Goal: Transaction & Acquisition: Purchase product/service

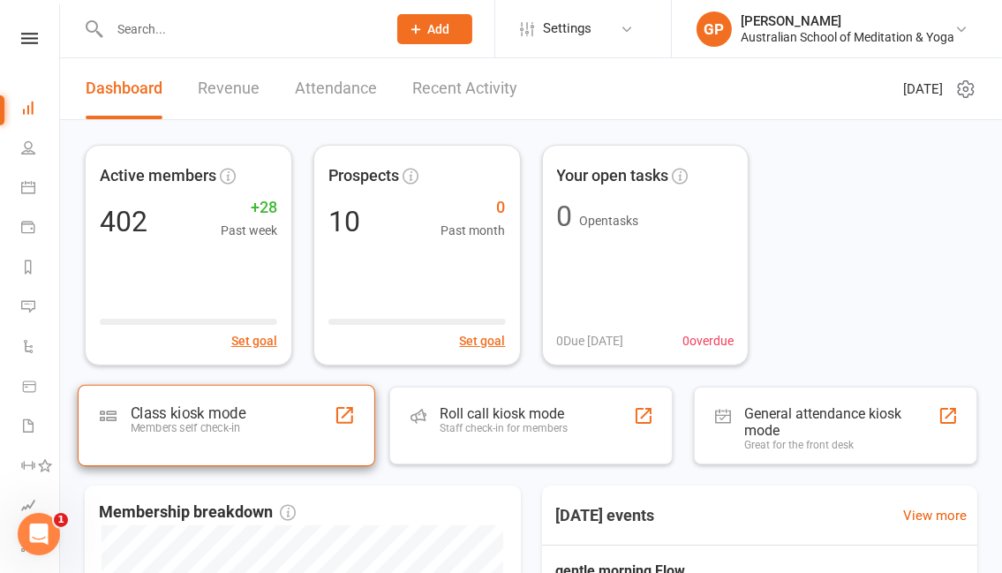
click at [251, 418] on div "Class kiosk mode Members self check-in" at bounding box center [226, 425] width 297 height 81
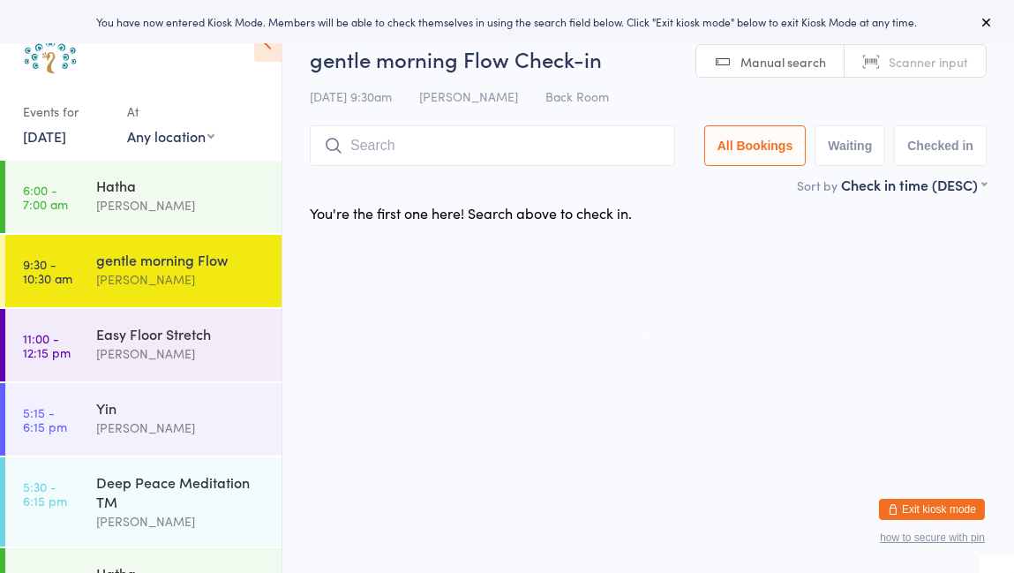
click at [897, 82] on div "[DATE] 9:30am [PERSON_NAME] Back Room" at bounding box center [648, 96] width 677 height 29
click at [897, 78] on div "gentle morning Flow Check-in [DATE] 9:30am [PERSON_NAME] Back Room Manual searc…" at bounding box center [648, 109] width 677 height 131
click at [906, 60] on span "Scanner input" at bounding box center [928, 62] width 79 height 18
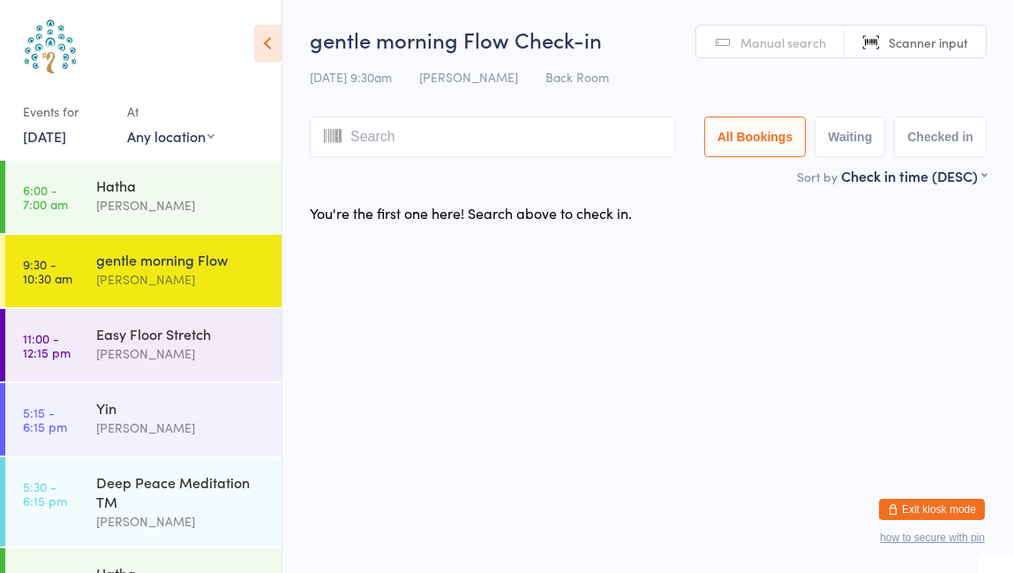
click at [870, 395] on html "You have now entered Kiosk Mode. Members will be able to check themselves in us…" at bounding box center [507, 286] width 1014 height 573
click at [351, 149] on input "search" at bounding box center [492, 136] width 365 height 41
type input "6714"
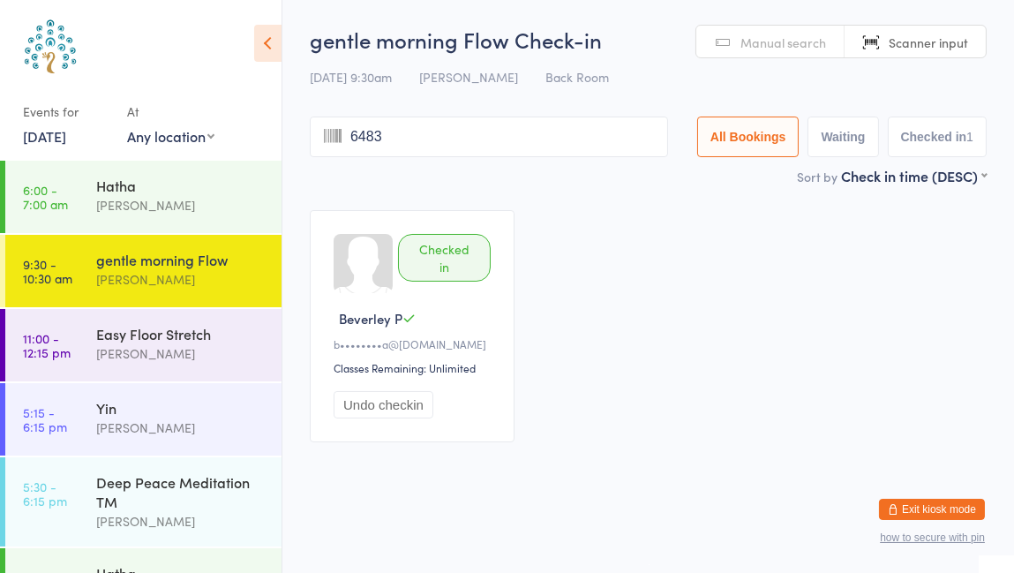
type input "6483"
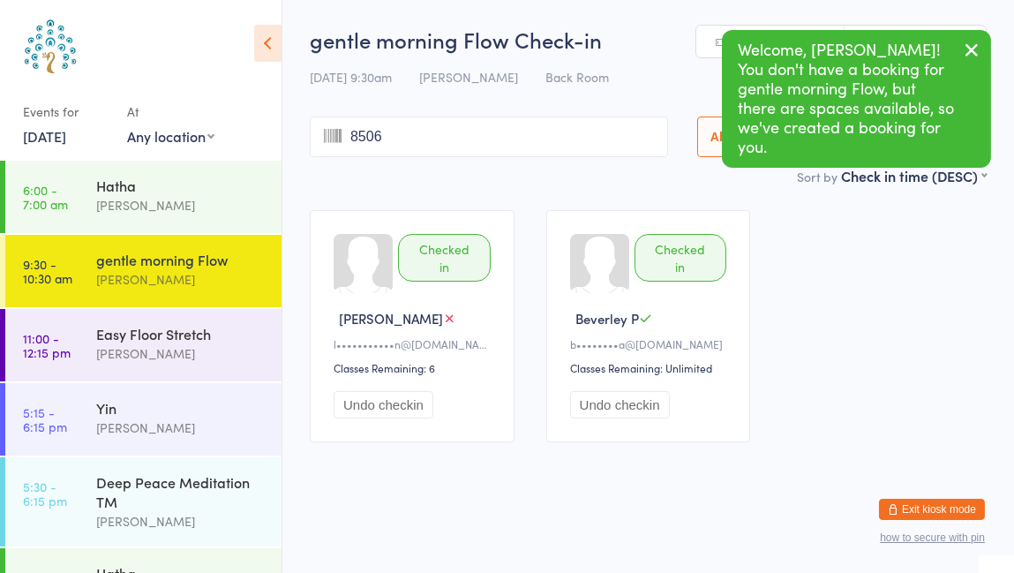
type input "8506"
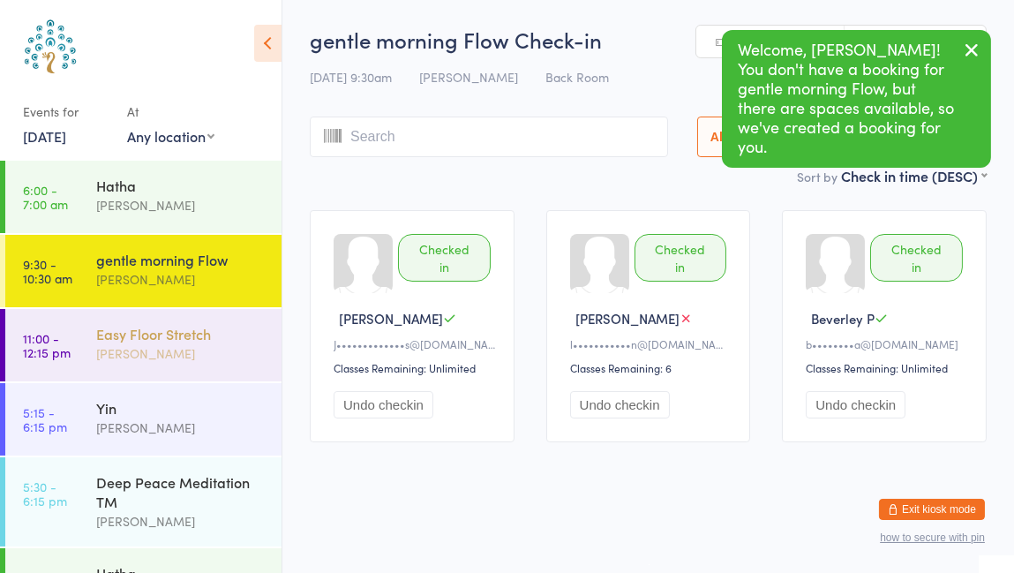
click at [134, 353] on div "[PERSON_NAME]" at bounding box center [181, 353] width 170 height 20
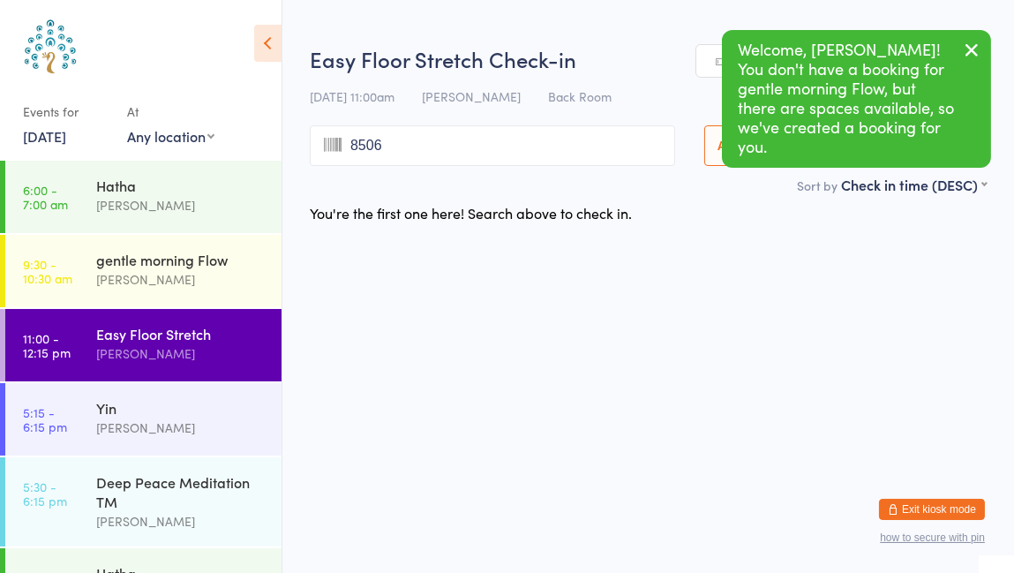
type input "8506"
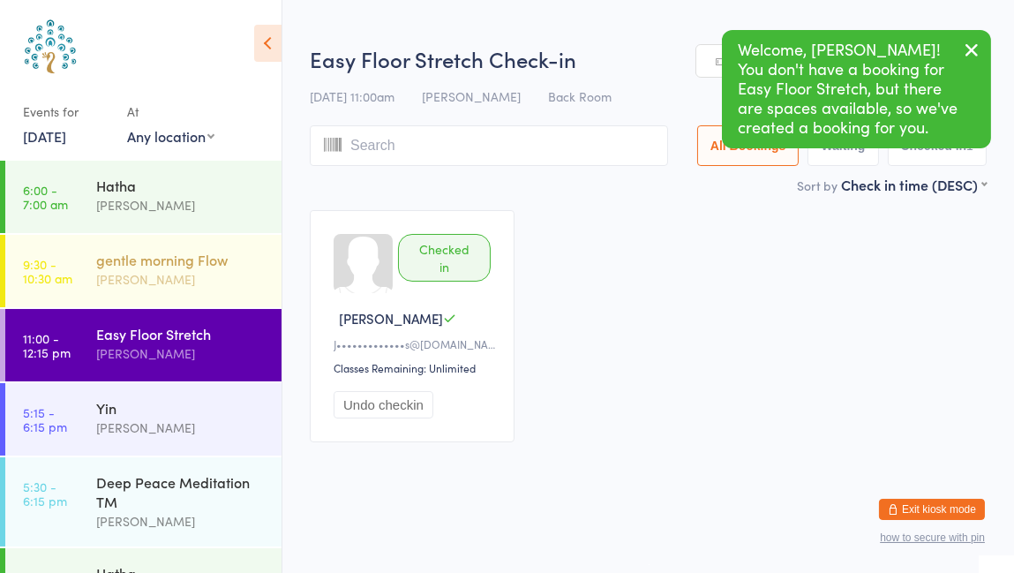
click at [166, 289] on div "[PERSON_NAME]" at bounding box center [181, 279] width 170 height 20
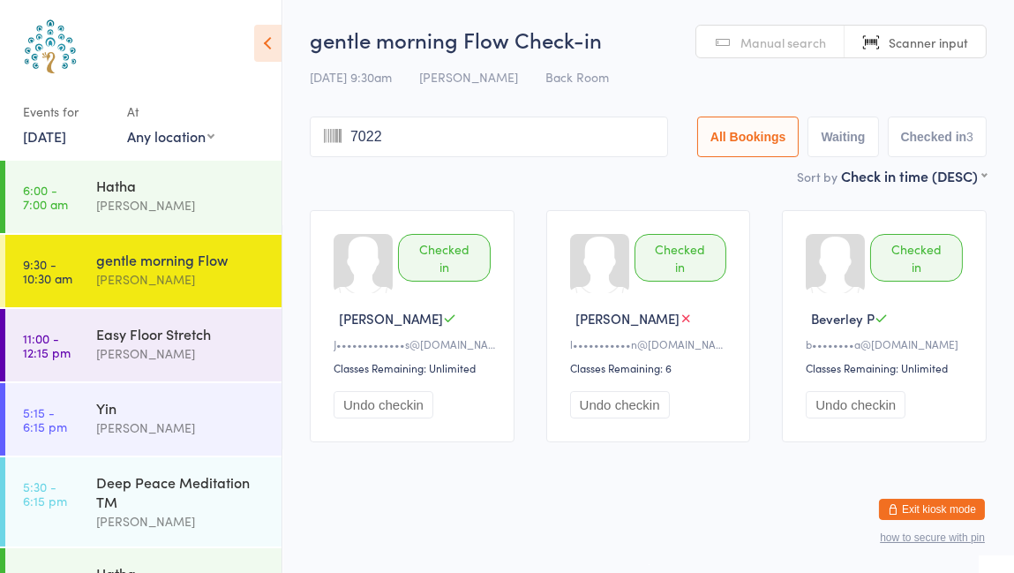
type input "7022"
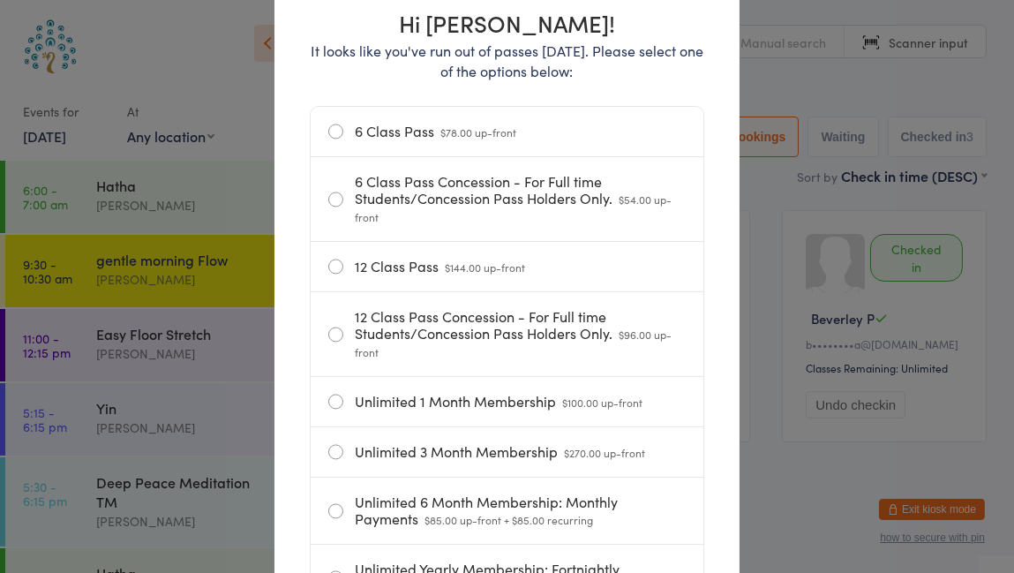
scroll to position [220, 0]
click at [414, 263] on label "12 Class Pass $144.00 up-front" at bounding box center [506, 266] width 357 height 49
click at [0, 0] on input "12 Class Pass $144.00 up-front" at bounding box center [0, 0] width 0 height 0
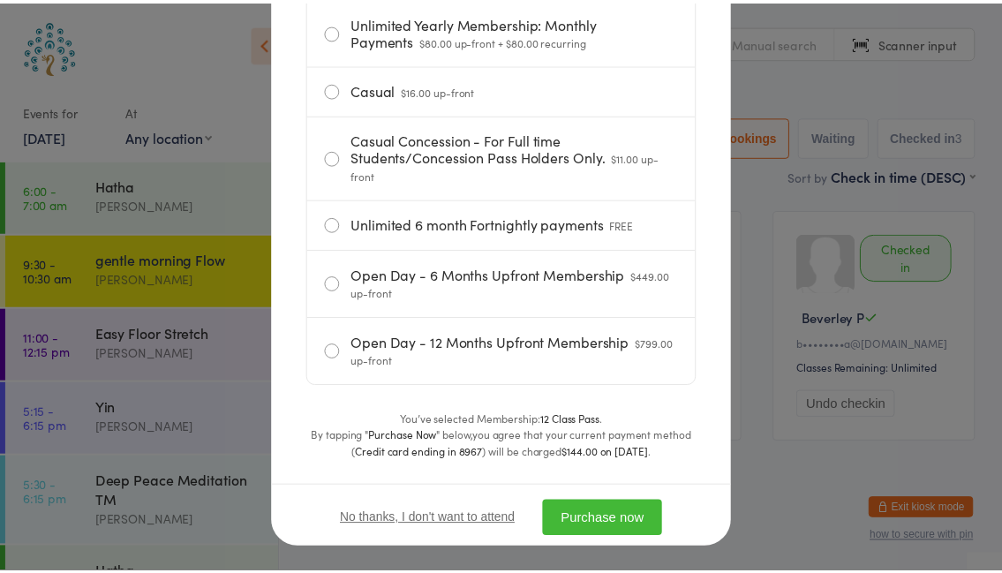
scroll to position [860, 0]
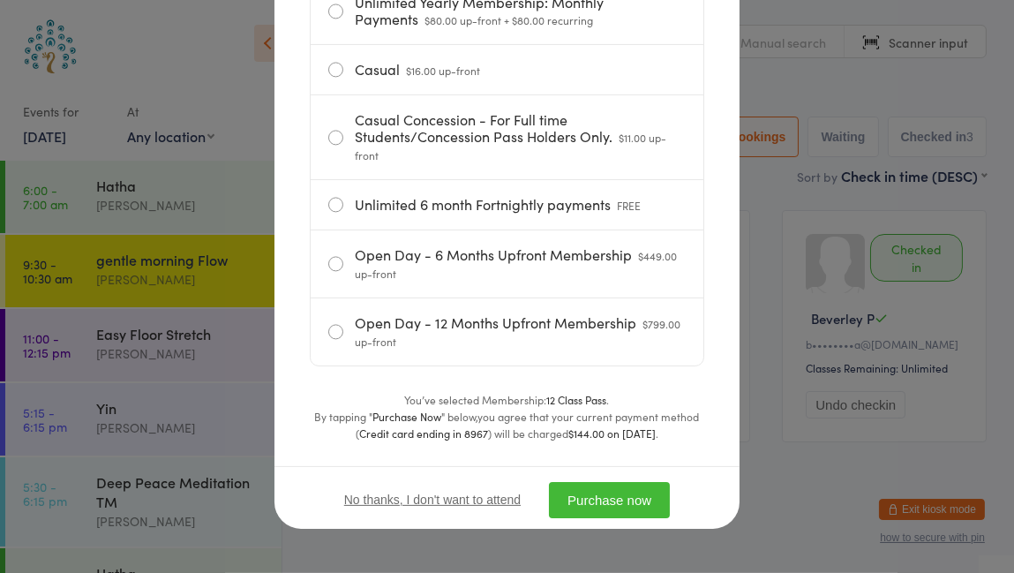
click at [608, 495] on button "Purchase now" at bounding box center [609, 500] width 121 height 36
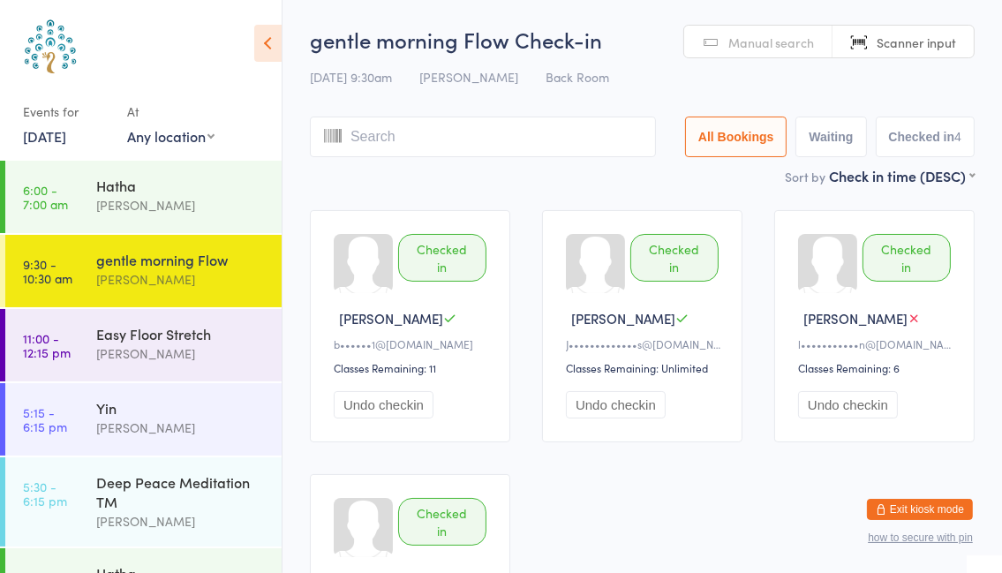
scroll to position [32, 0]
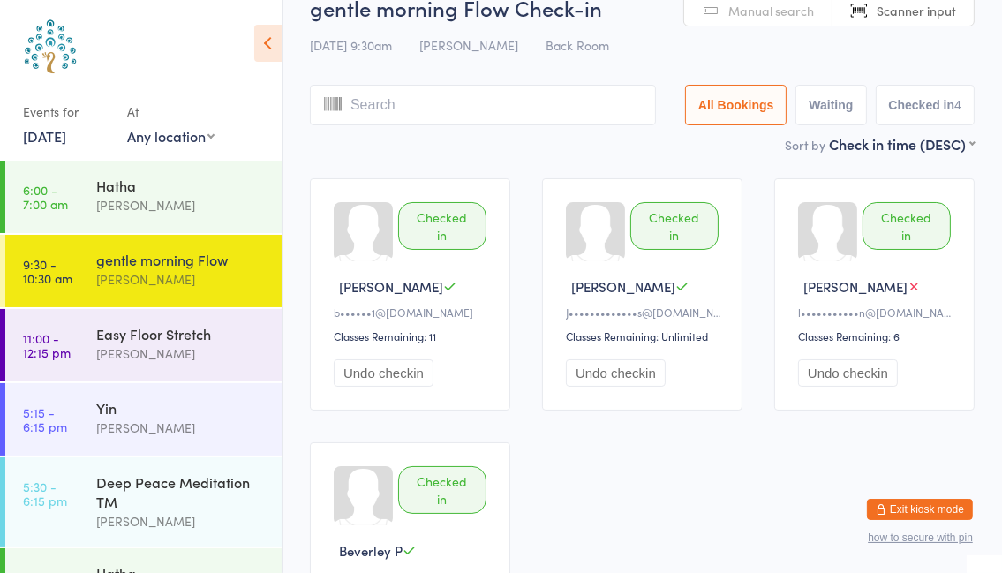
click at [397, 109] on input "search" at bounding box center [483, 105] width 346 height 41
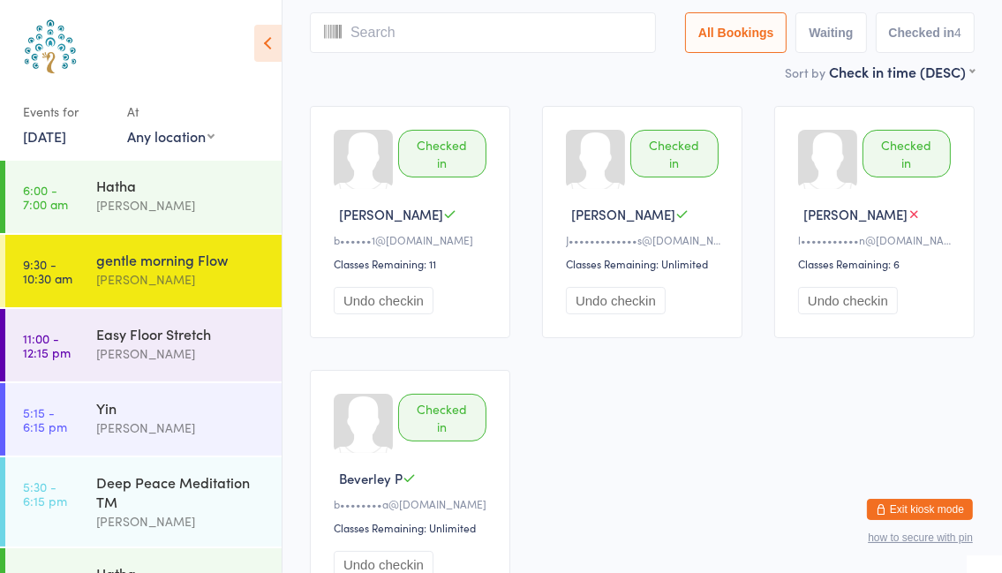
scroll to position [117, 0]
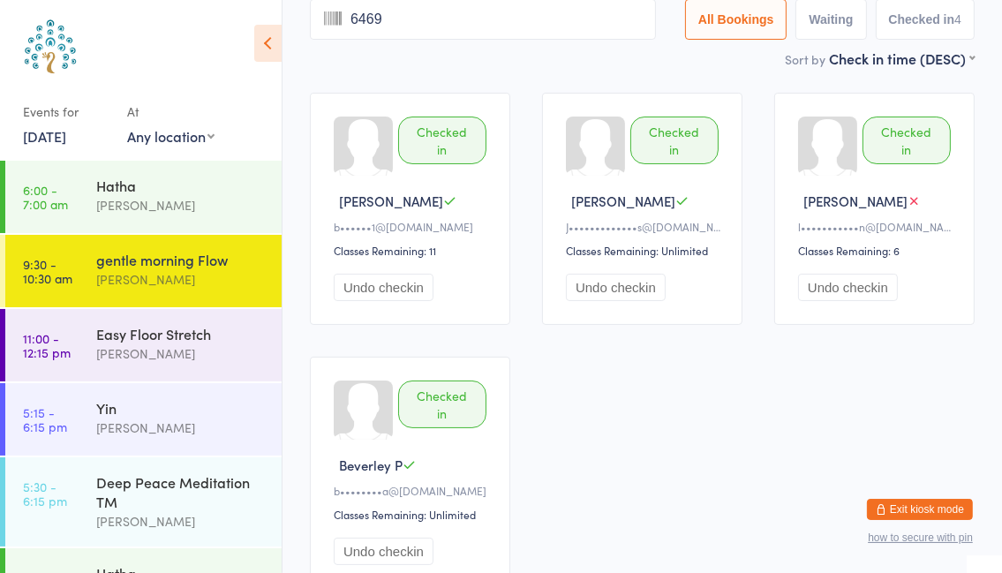
type input "6469"
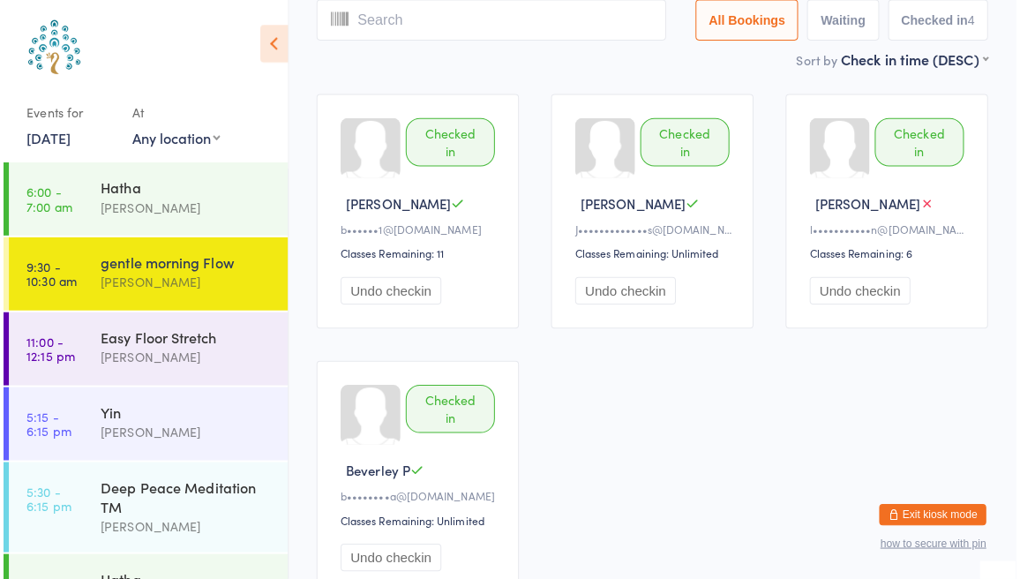
scroll to position [0, 0]
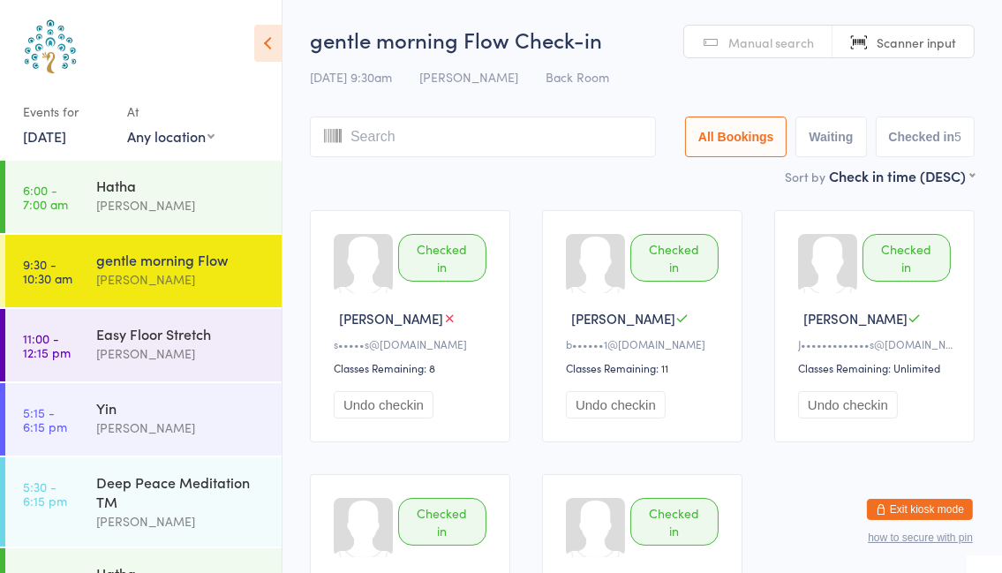
click at [969, 56] on link "Scanner input" at bounding box center [902, 43] width 141 height 34
click at [932, 52] on link "Scanner input" at bounding box center [902, 43] width 141 height 34
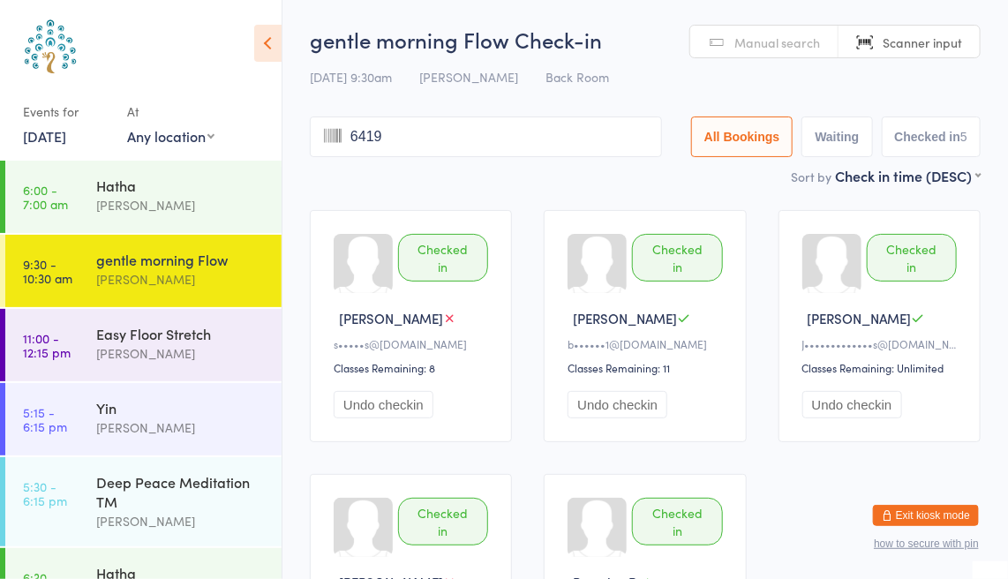
type input "6419"
type input "8265"
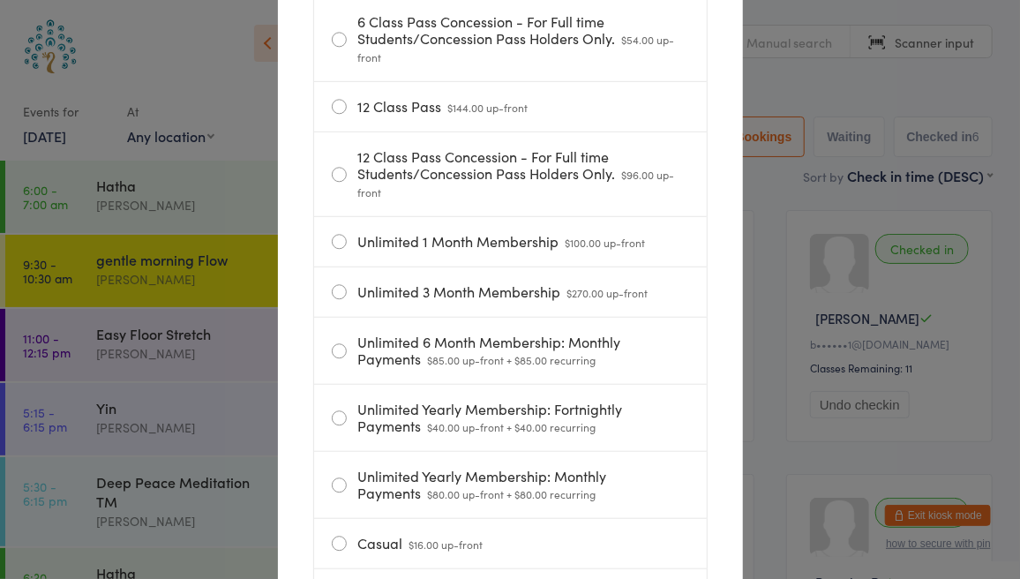
scroll to position [373, 0]
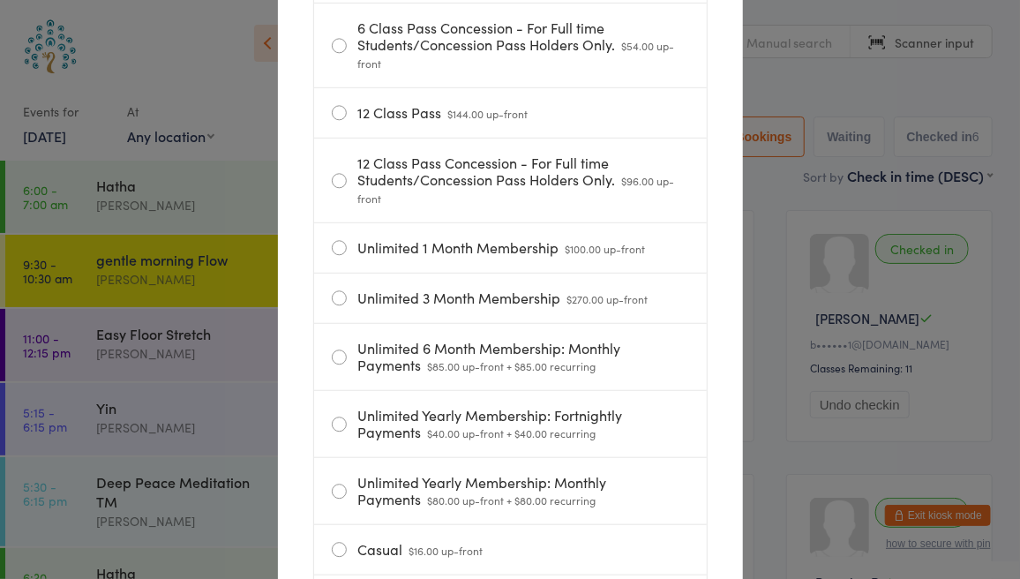
click at [641, 256] on label "Unlimited 1 Month Membership $100.00 up-front" at bounding box center [510, 247] width 357 height 49
click at [0, 0] on input "Unlimited 1 Month Membership $100.00 up-front" at bounding box center [0, 0] width 0 height 0
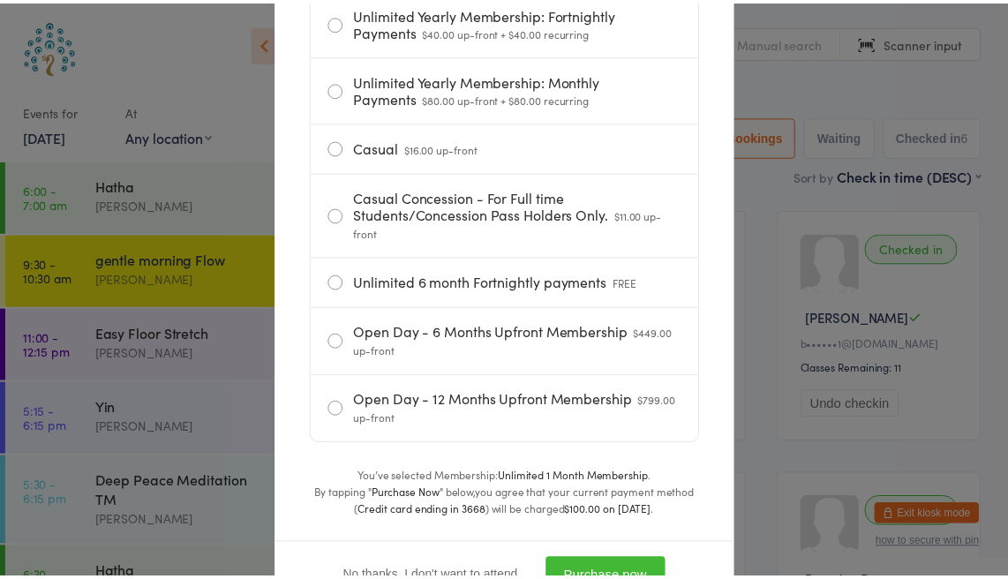
scroll to position [855, 0]
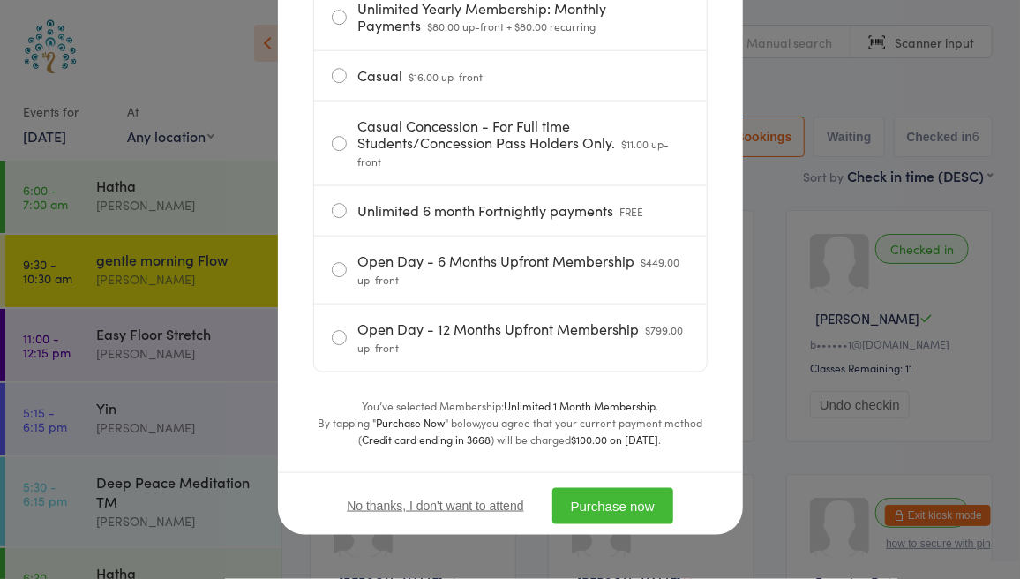
click at [607, 512] on button "Purchase now" at bounding box center [612, 506] width 121 height 36
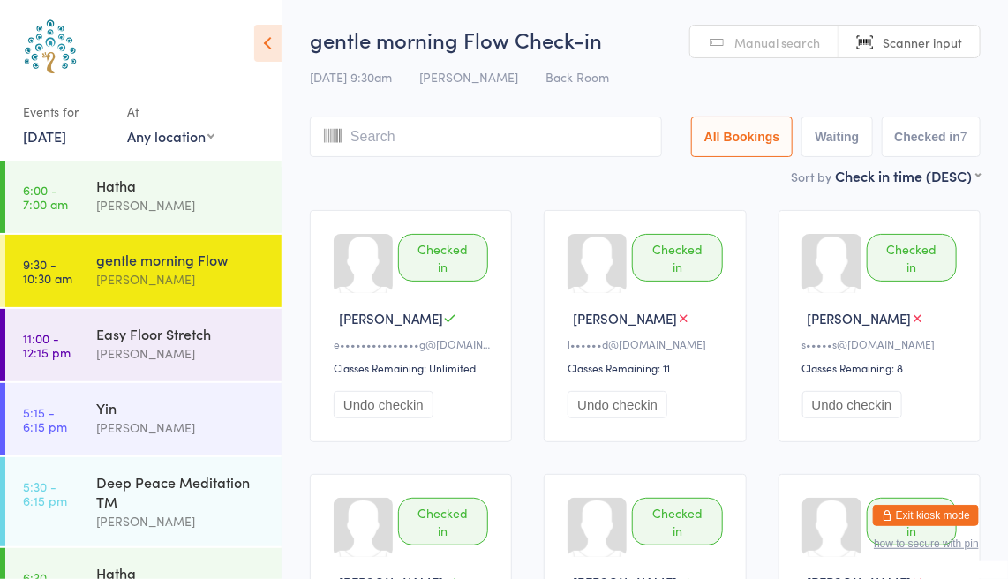
scroll to position [32, 0]
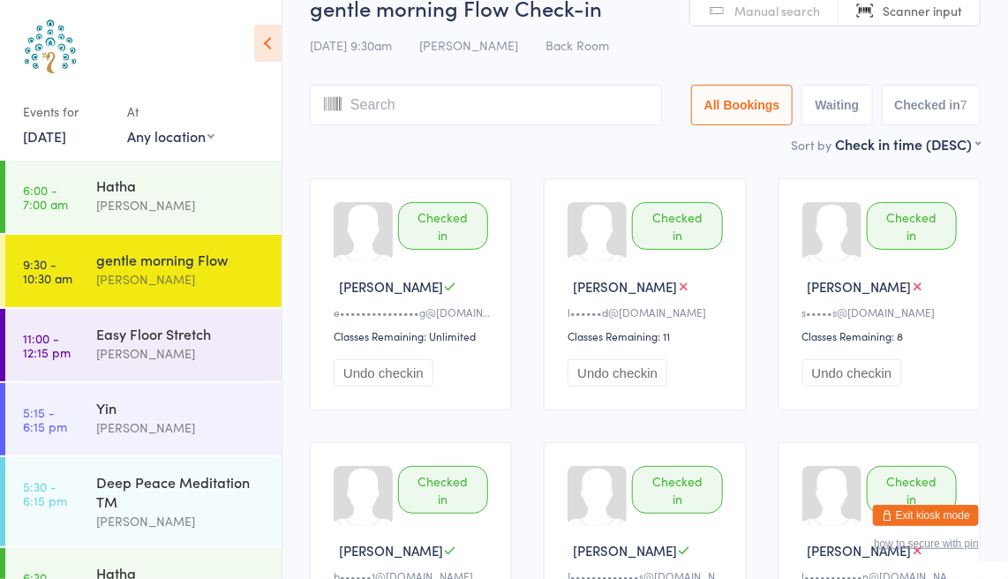
click at [484, 100] on input "search" at bounding box center [486, 105] width 352 height 41
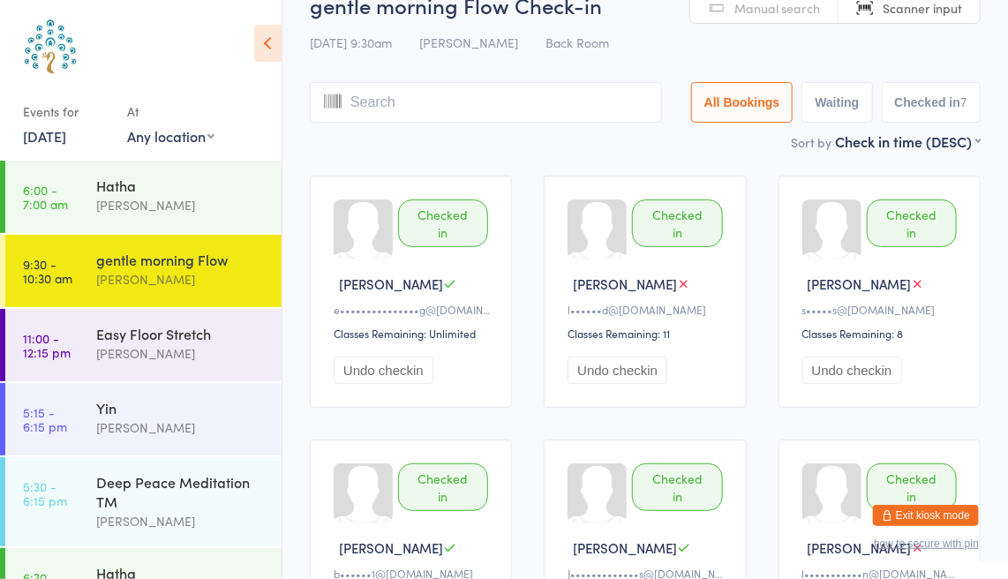
scroll to position [0, 0]
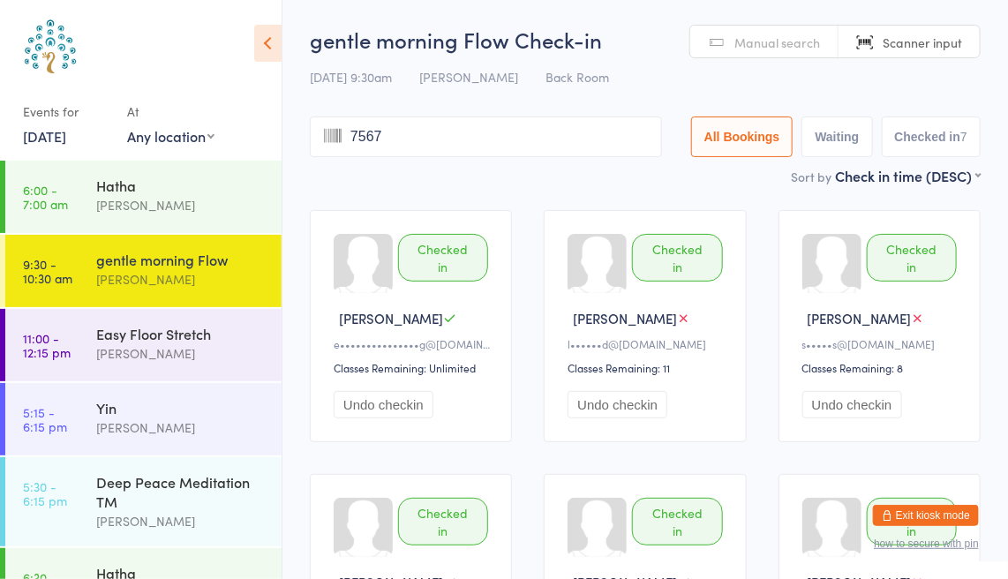
type input "7567"
type input "5602"
click at [962, 39] on body "You have now entered Kiosk Mode. Members will be able to check themselves in us…" at bounding box center [504, 505] width 1008 height 961
click at [462, 134] on input "search" at bounding box center [486, 136] width 352 height 41
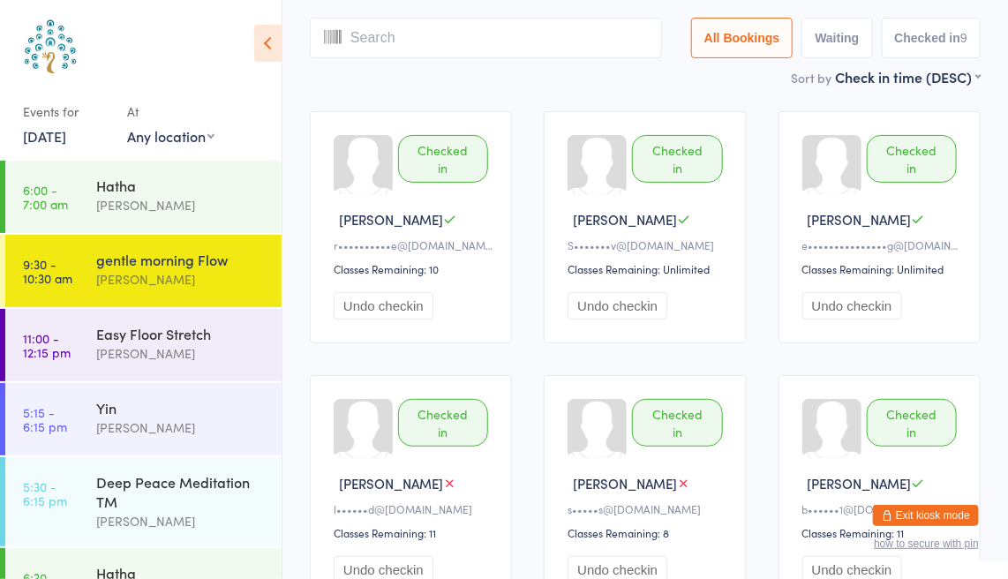
scroll to position [116, 0]
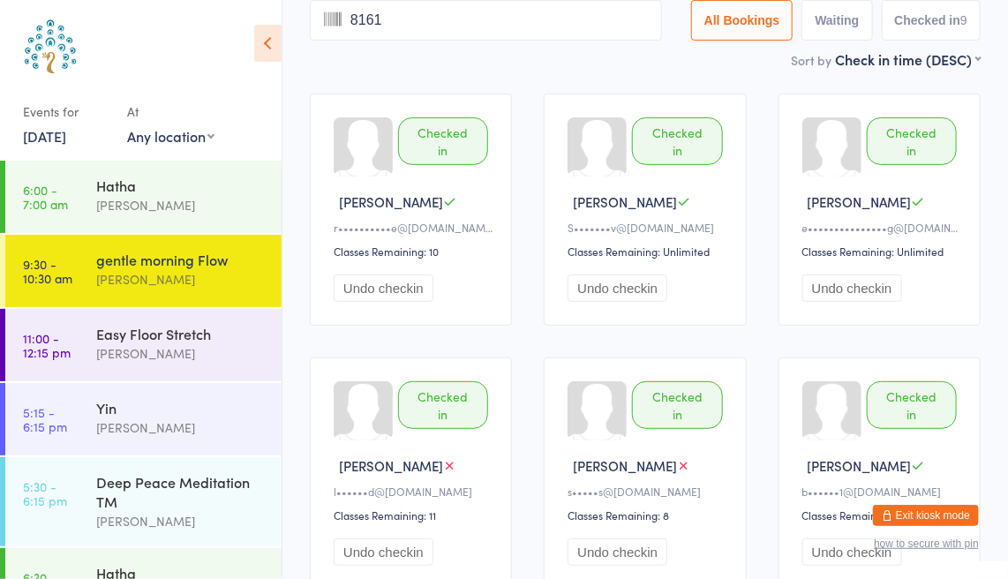
type input "8161"
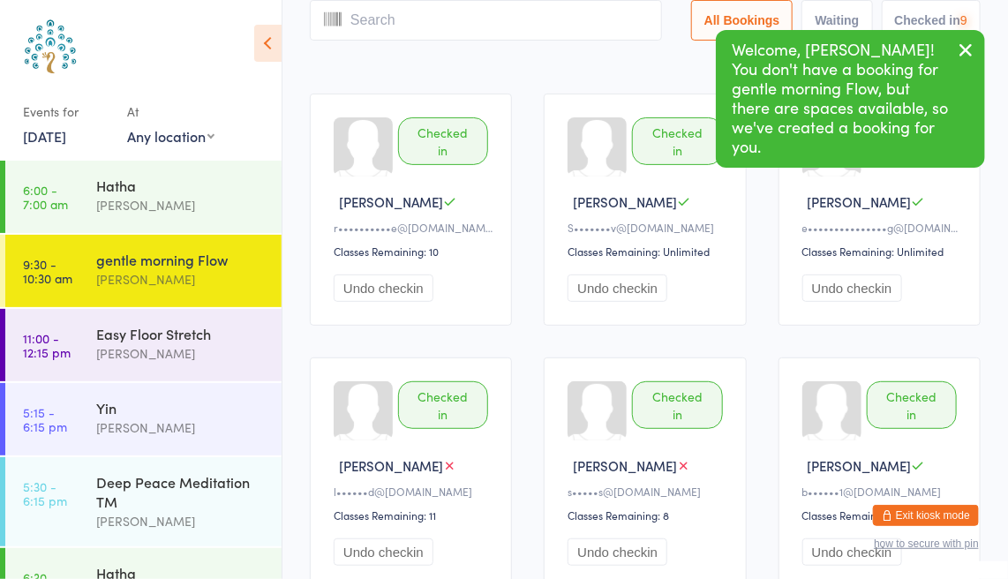
scroll to position [0, 0]
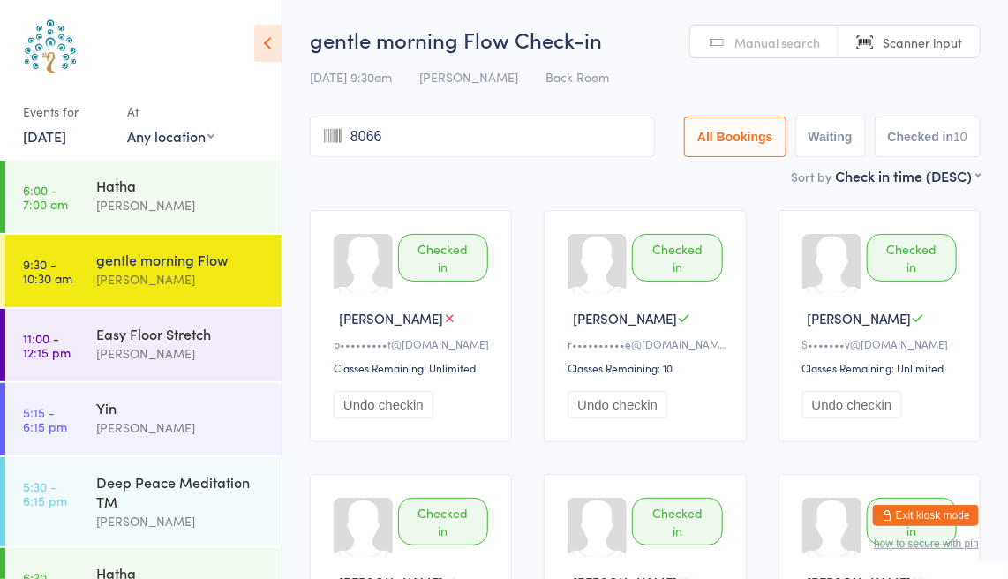
type input "8066"
type input "8130"
type input "8385"
type input "7106"
